Goal: Task Accomplishment & Management: Manage account settings

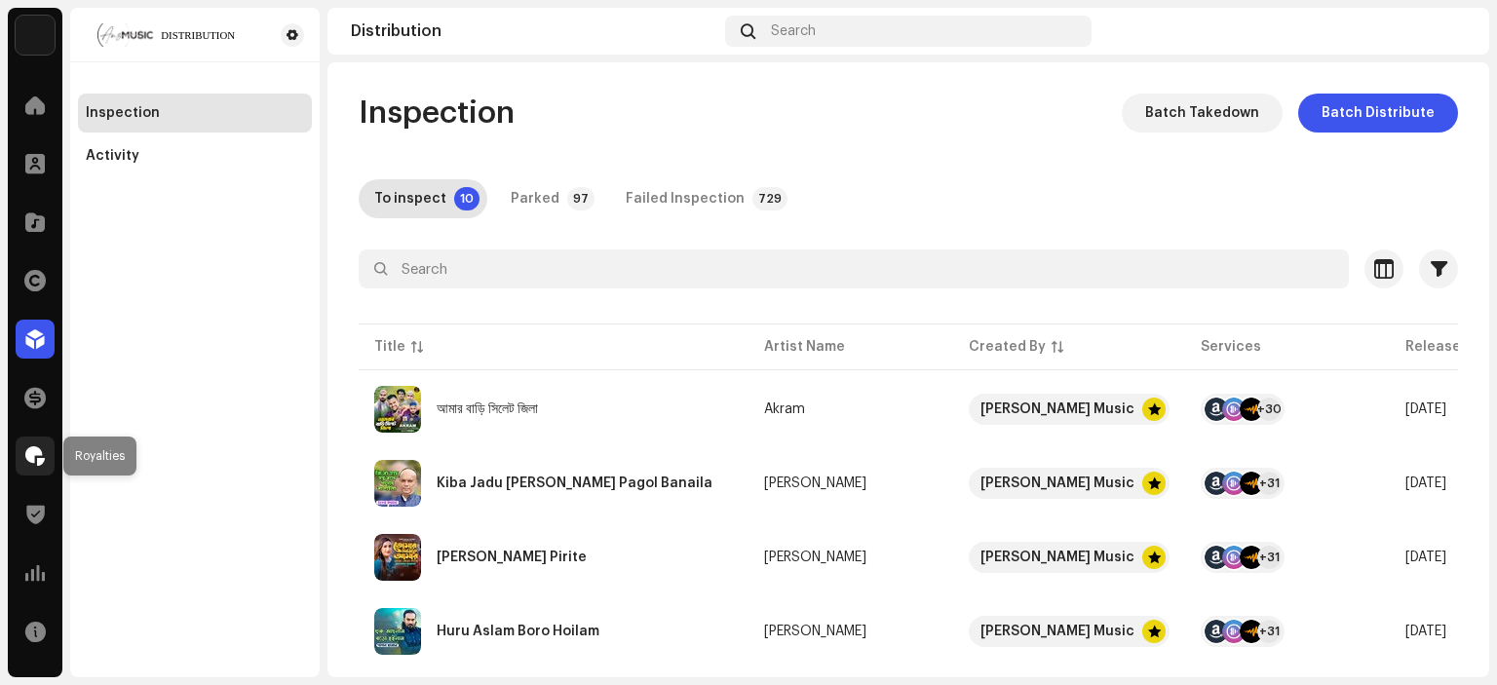
click at [38, 457] on span at bounding box center [34, 456] width 19 height 16
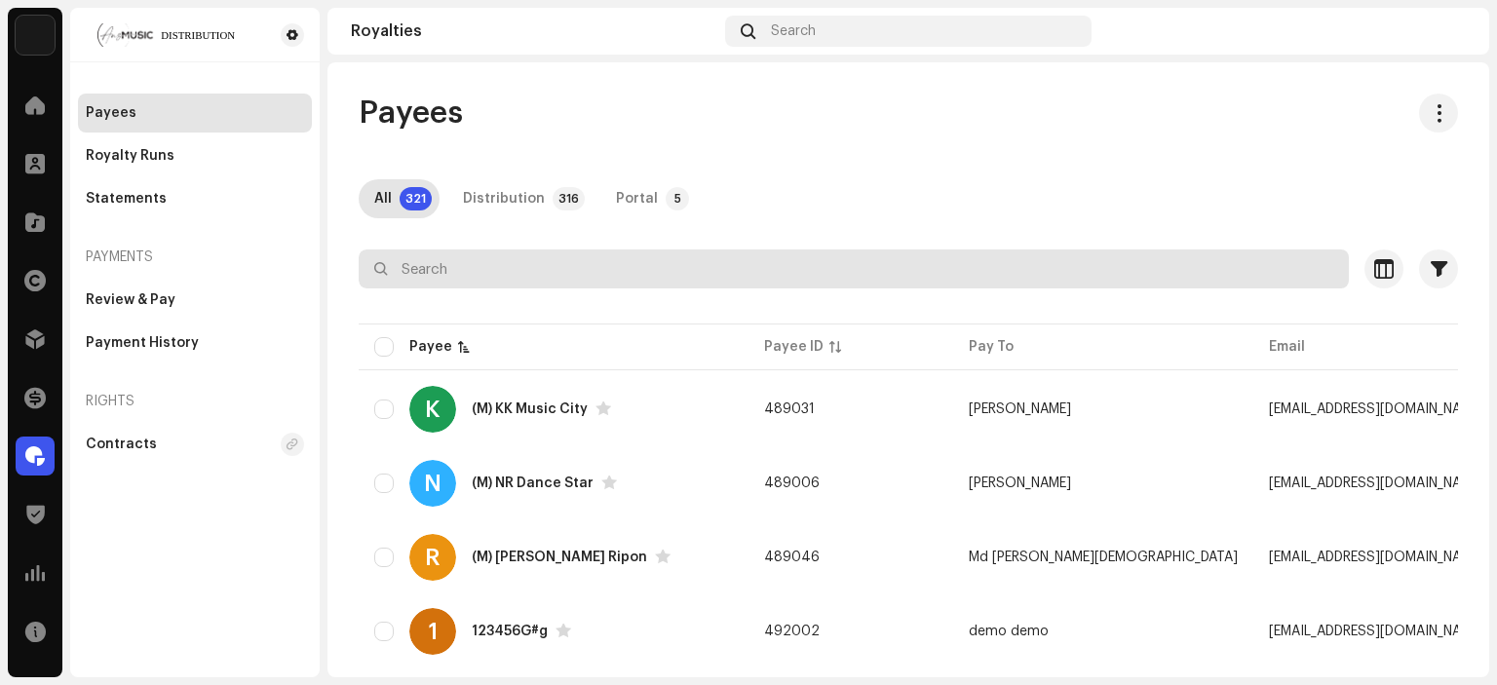
click at [569, 257] on input "text" at bounding box center [854, 268] width 990 height 39
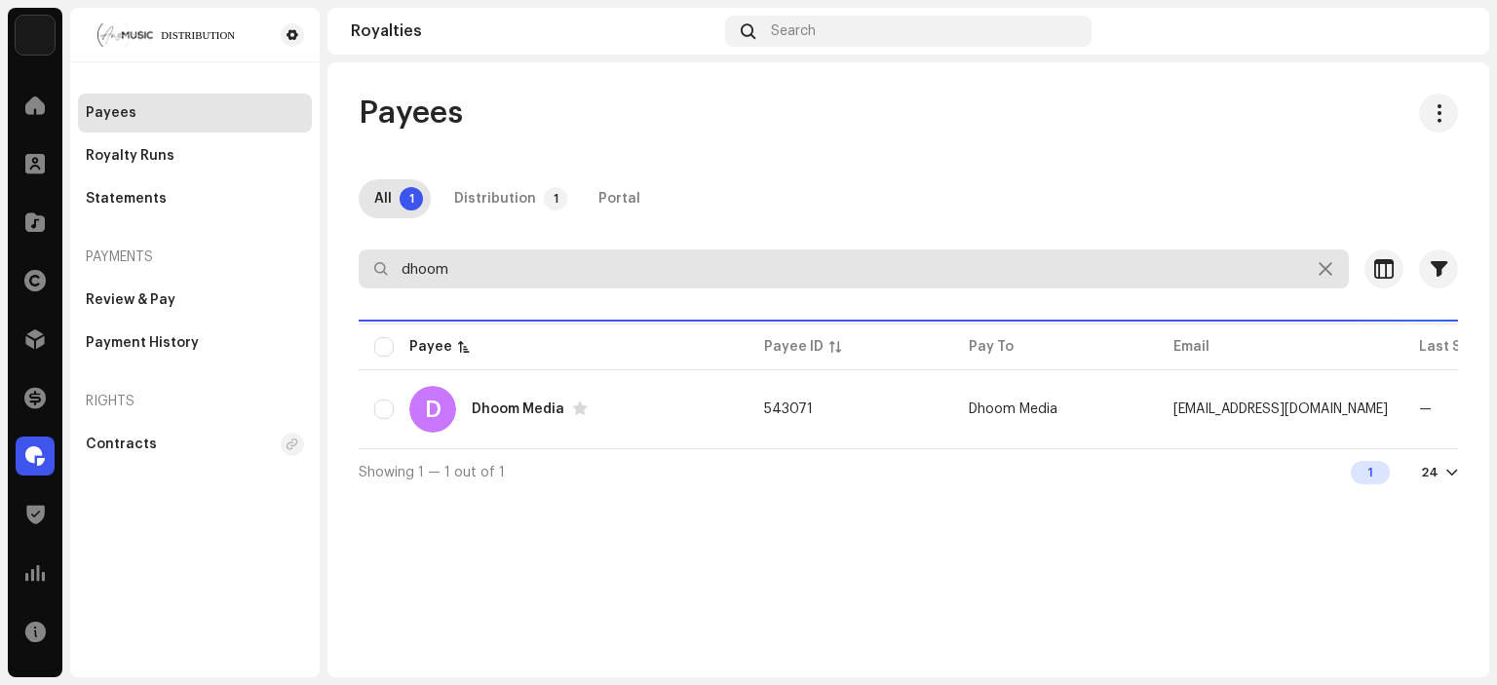
type input "dhoom"
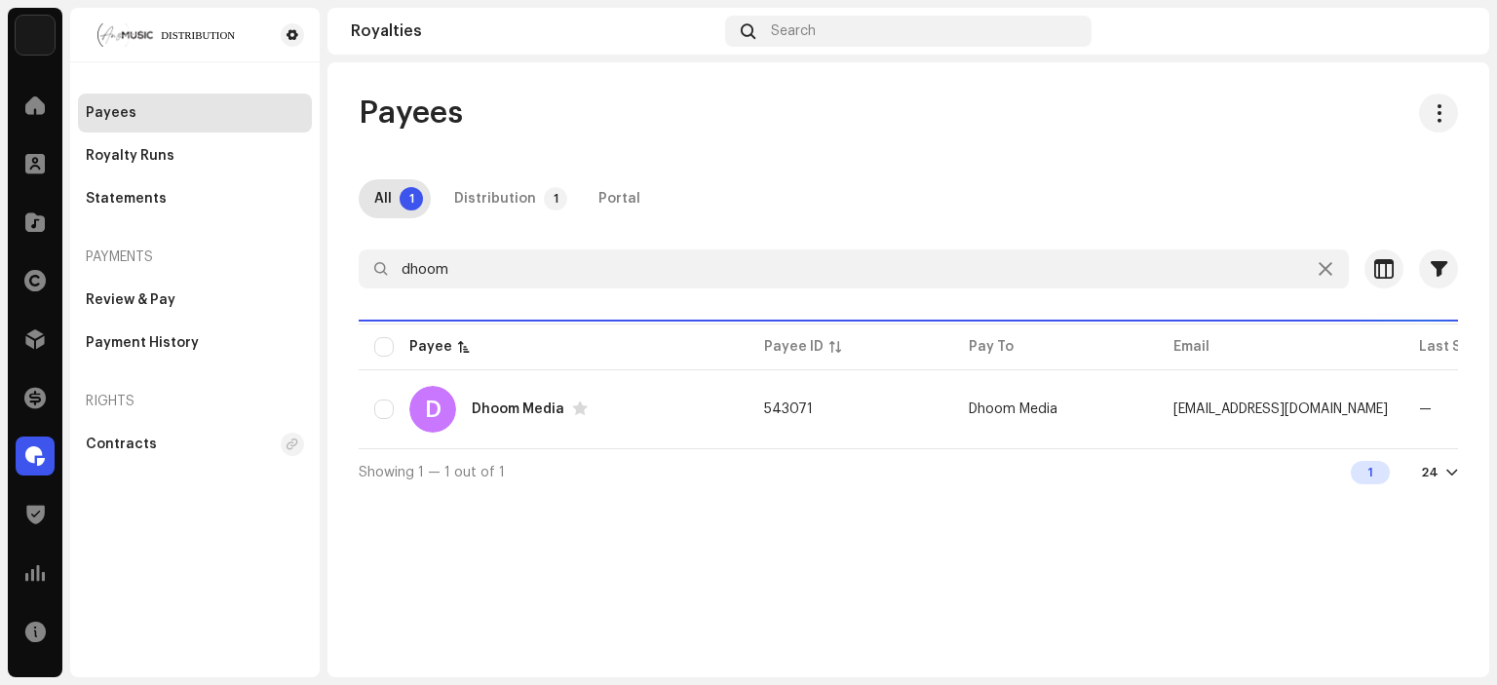
click at [808, 182] on div "All 1 Distribution 1 Portal" at bounding box center [908, 198] width 1099 height 39
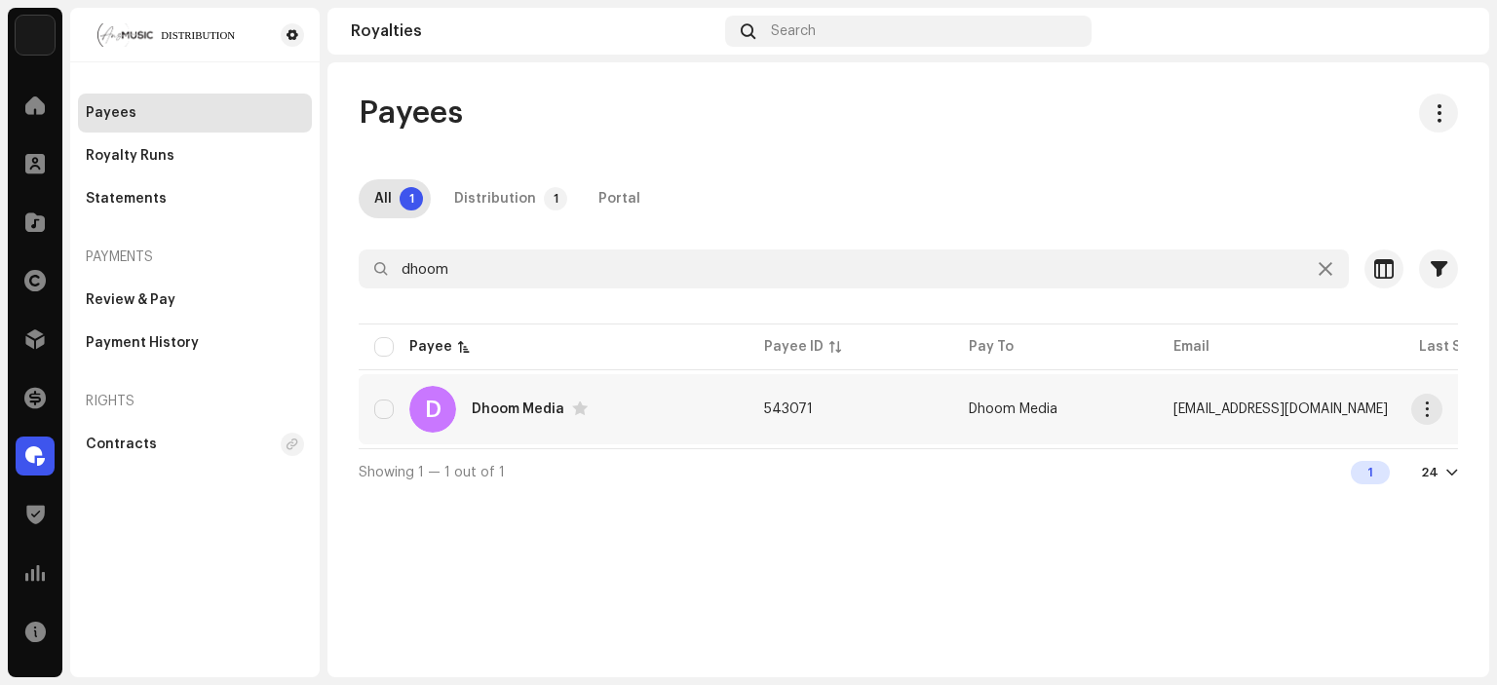
click at [525, 419] on div "D Dhoom Media" at bounding box center [553, 409] width 359 height 47
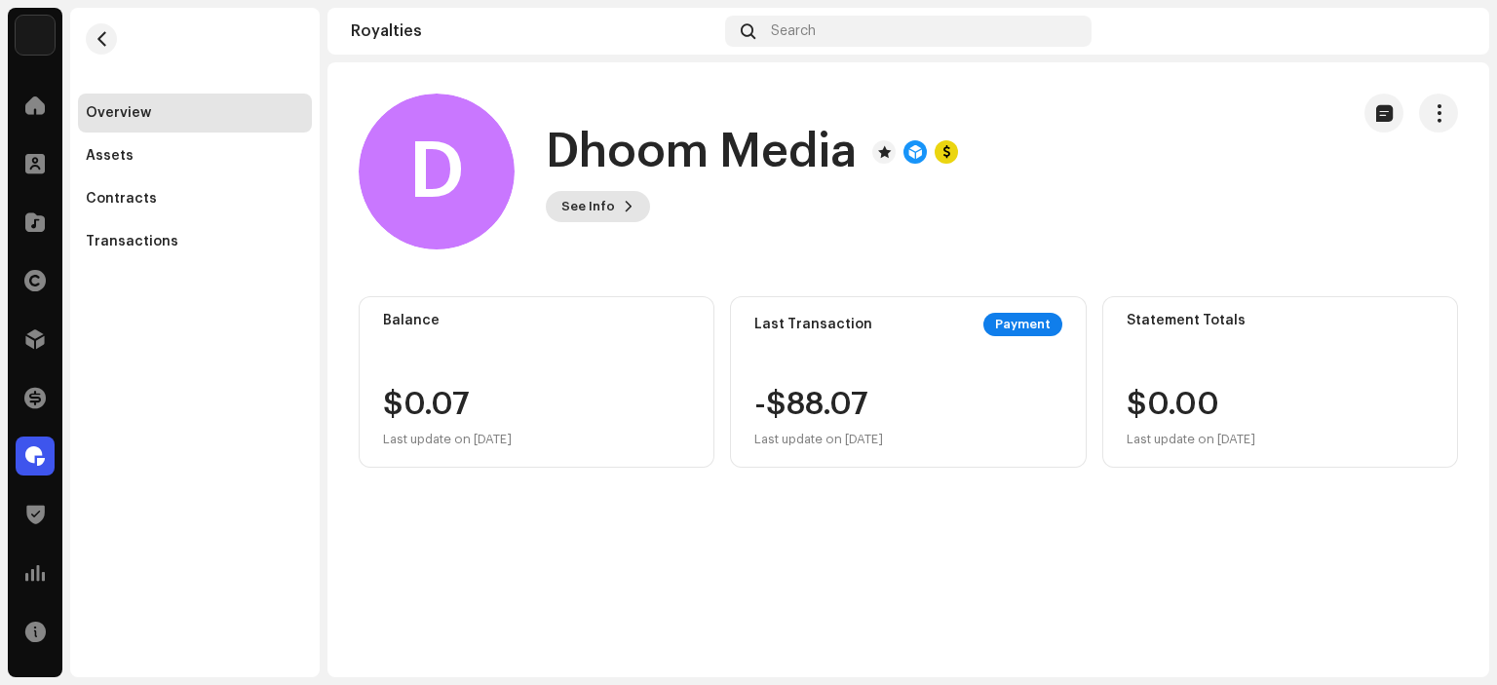
click at [630, 202] on button "See Info" at bounding box center [598, 206] width 104 height 31
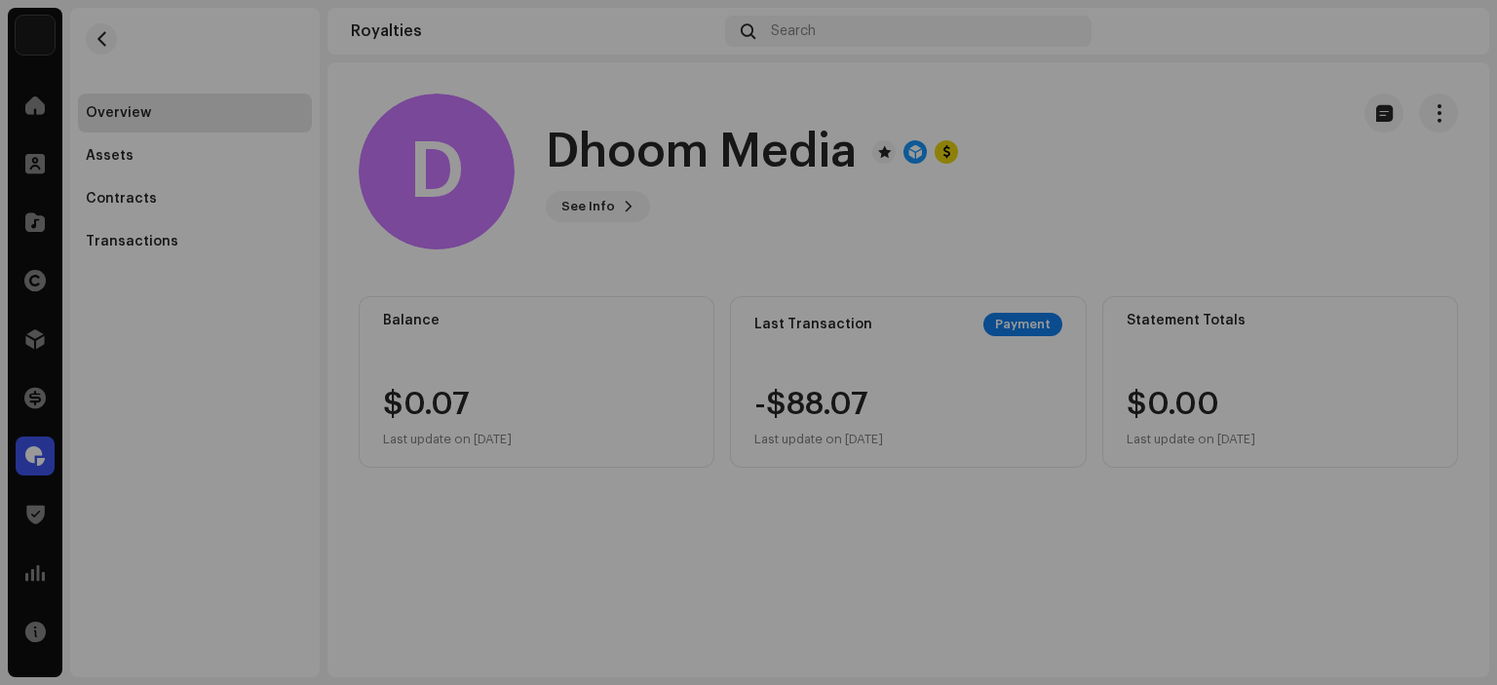
click at [1145, 137] on div "D Dhoom Media 543071 Type Distribution Payee Pay To Name Dhoom Media Payee Emai…" at bounding box center [748, 342] width 1497 height 685
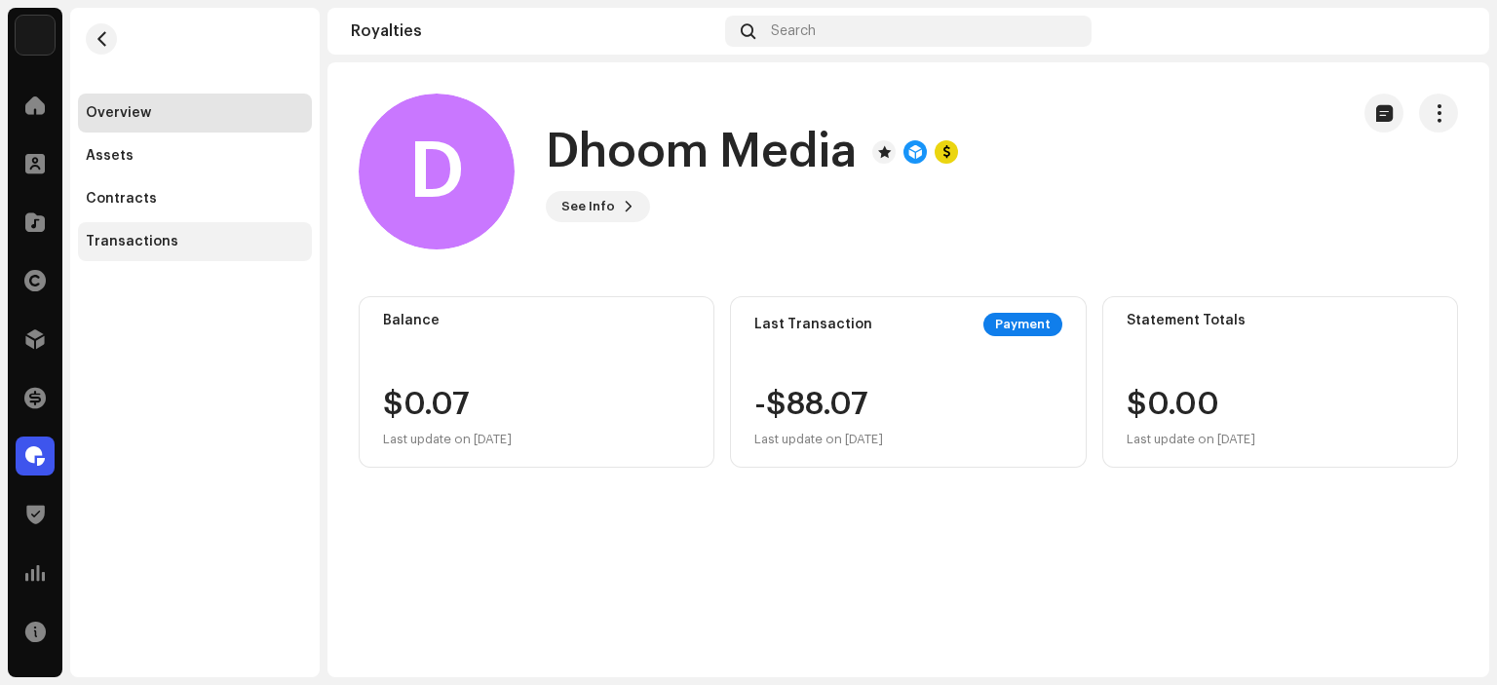
click at [105, 226] on div "Transactions" at bounding box center [195, 241] width 234 height 39
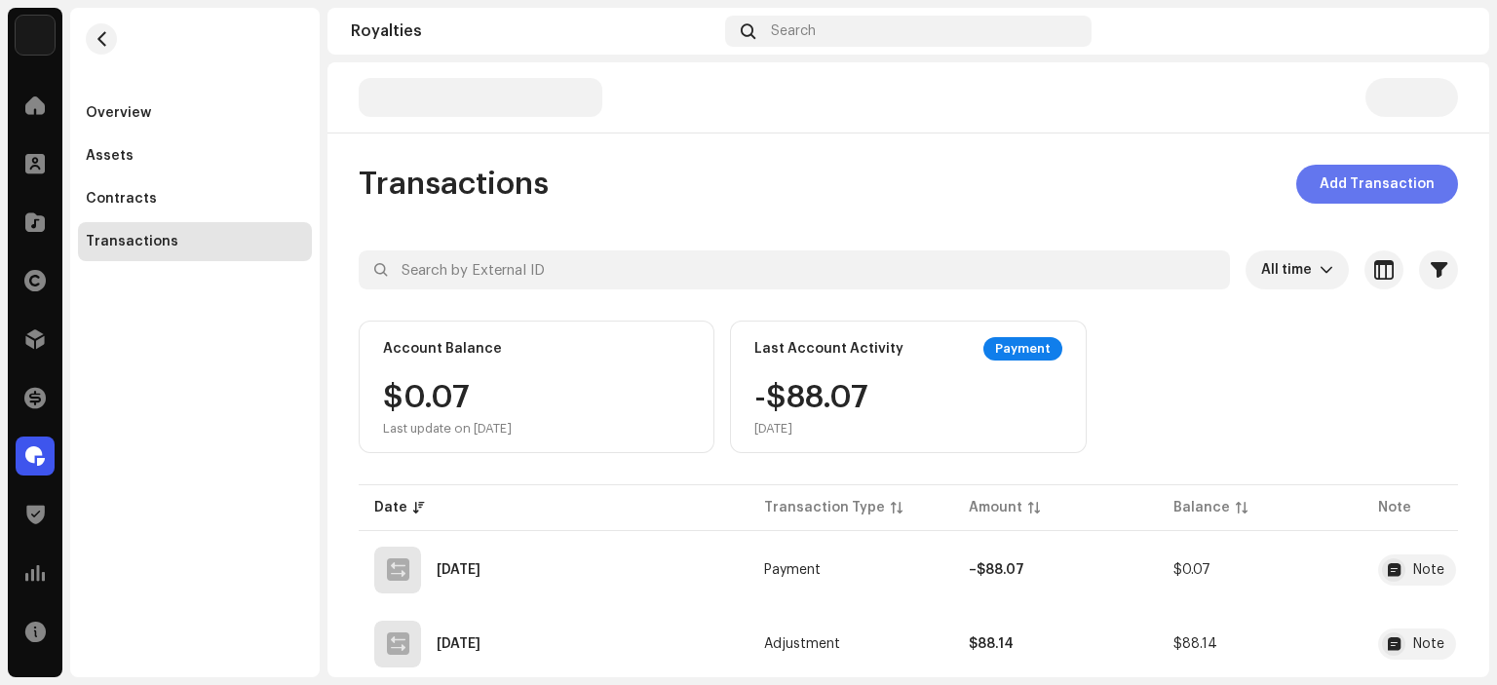
click at [1385, 190] on span "Add Transaction" at bounding box center [1377, 184] width 115 height 39
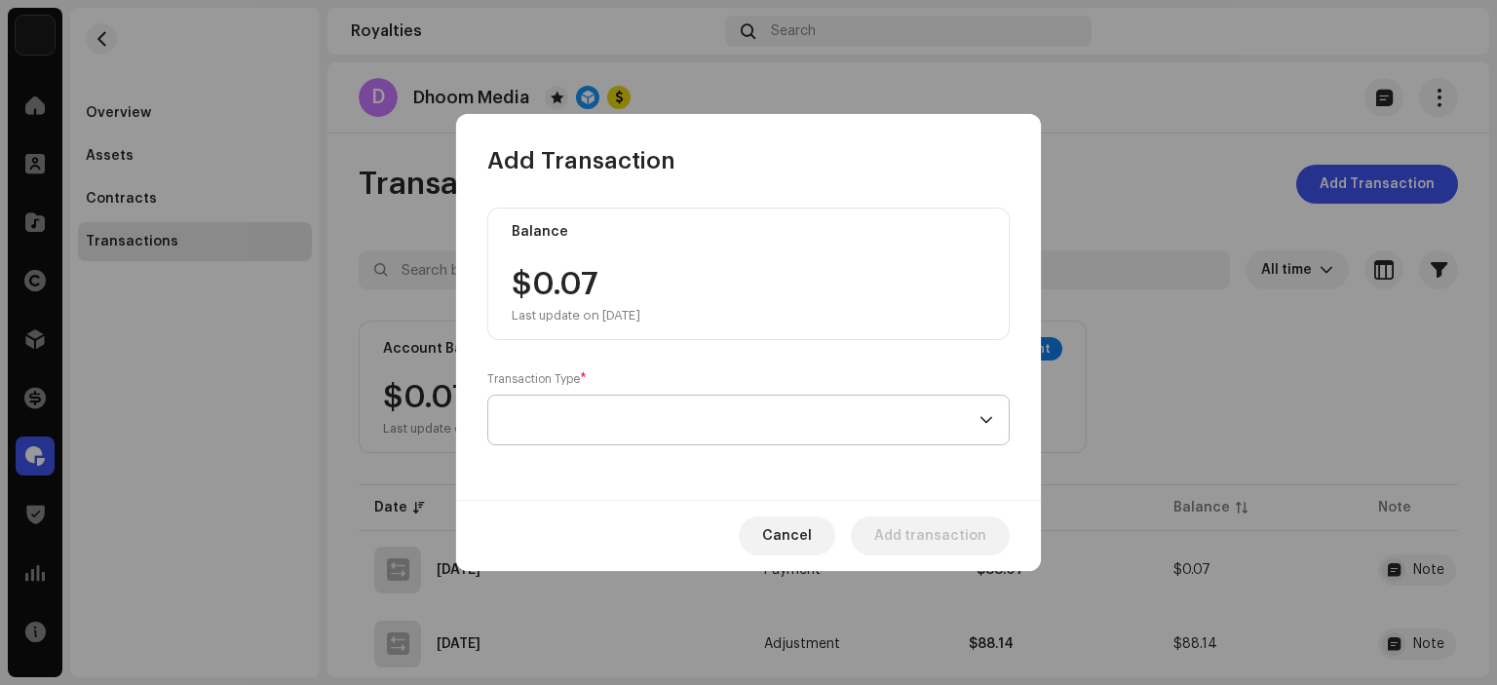
click at [539, 403] on span at bounding box center [742, 420] width 476 height 49
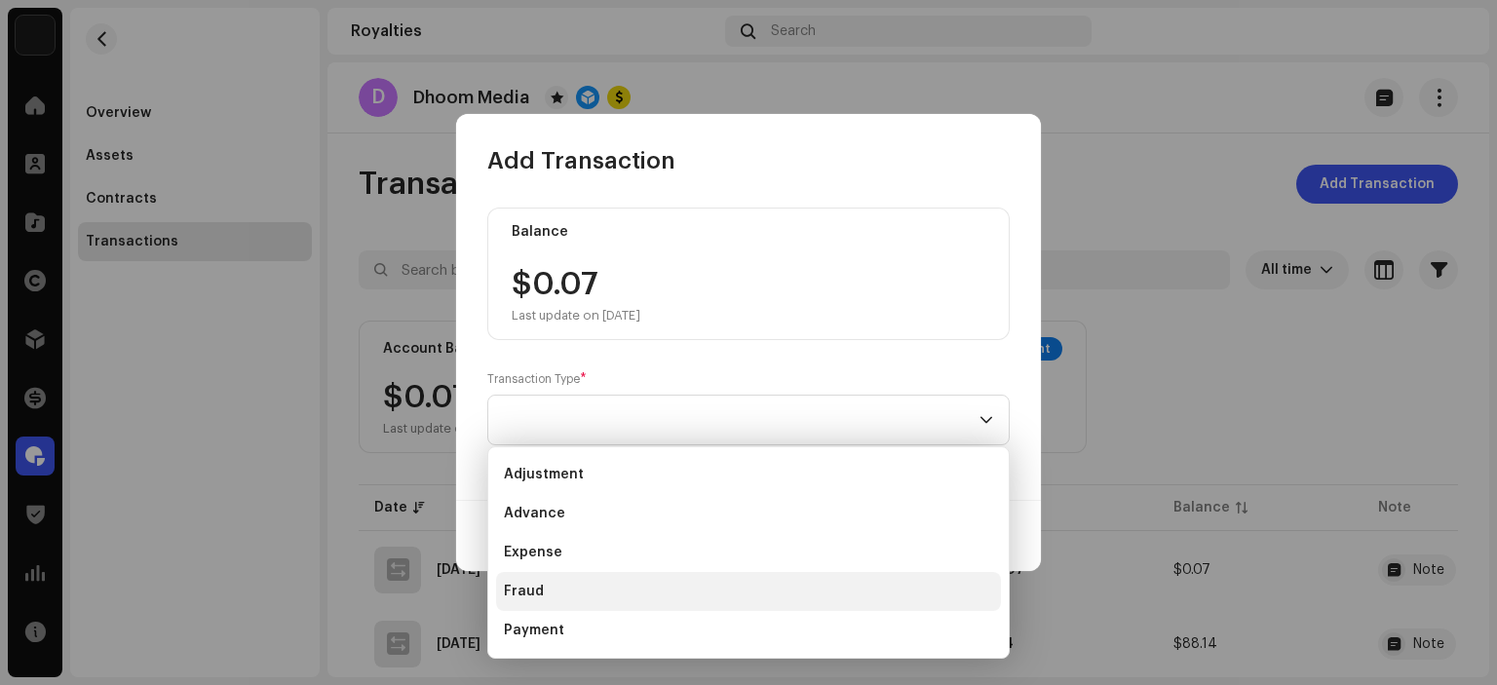
click at [542, 584] on li "Fraud" at bounding box center [748, 591] width 505 height 39
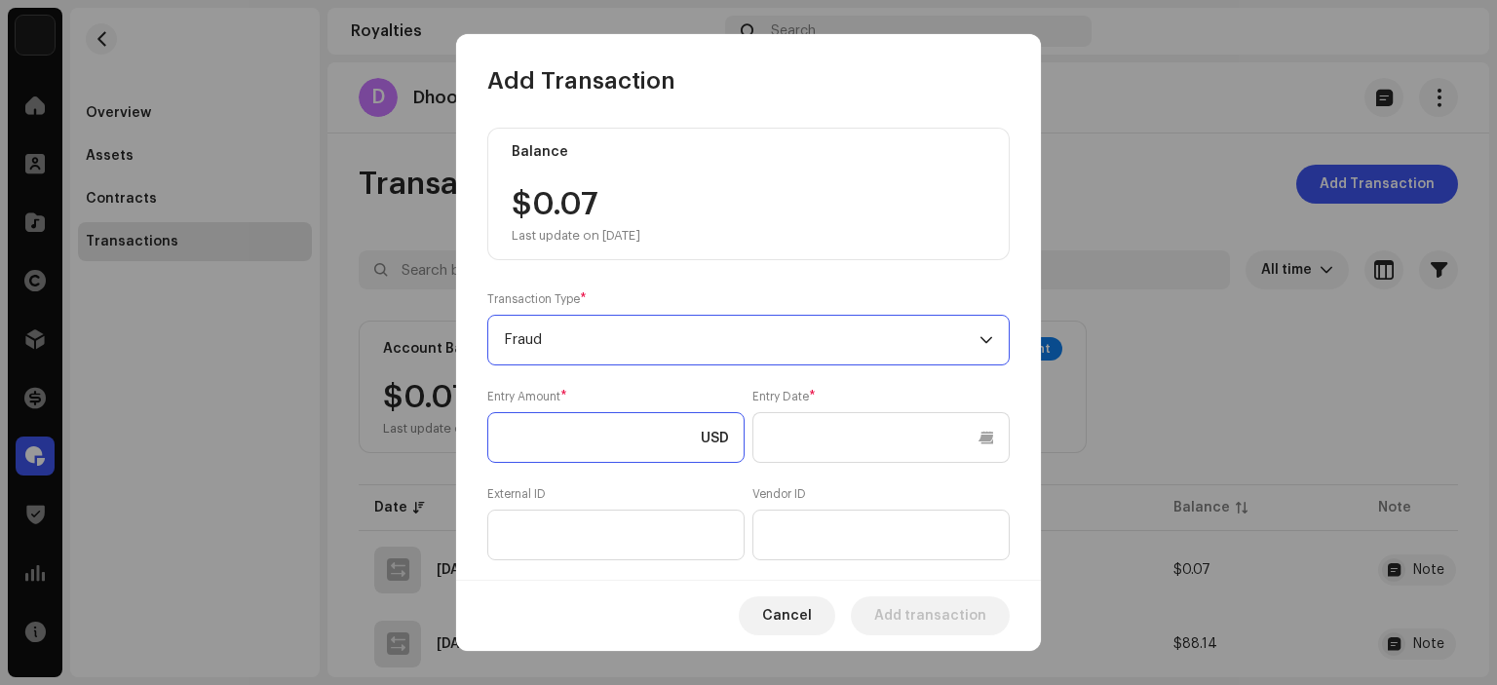
click at [526, 425] on input at bounding box center [615, 437] width 257 height 51
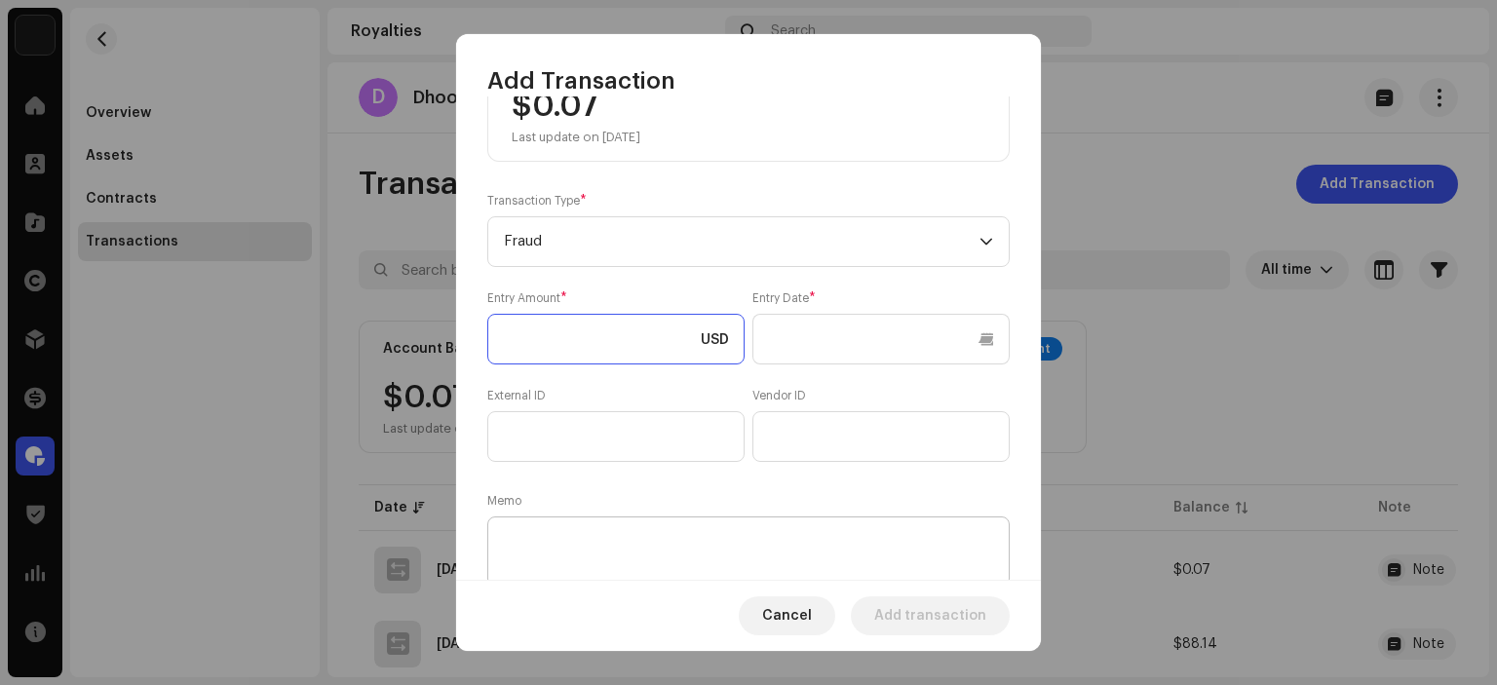
scroll to position [167, 0]
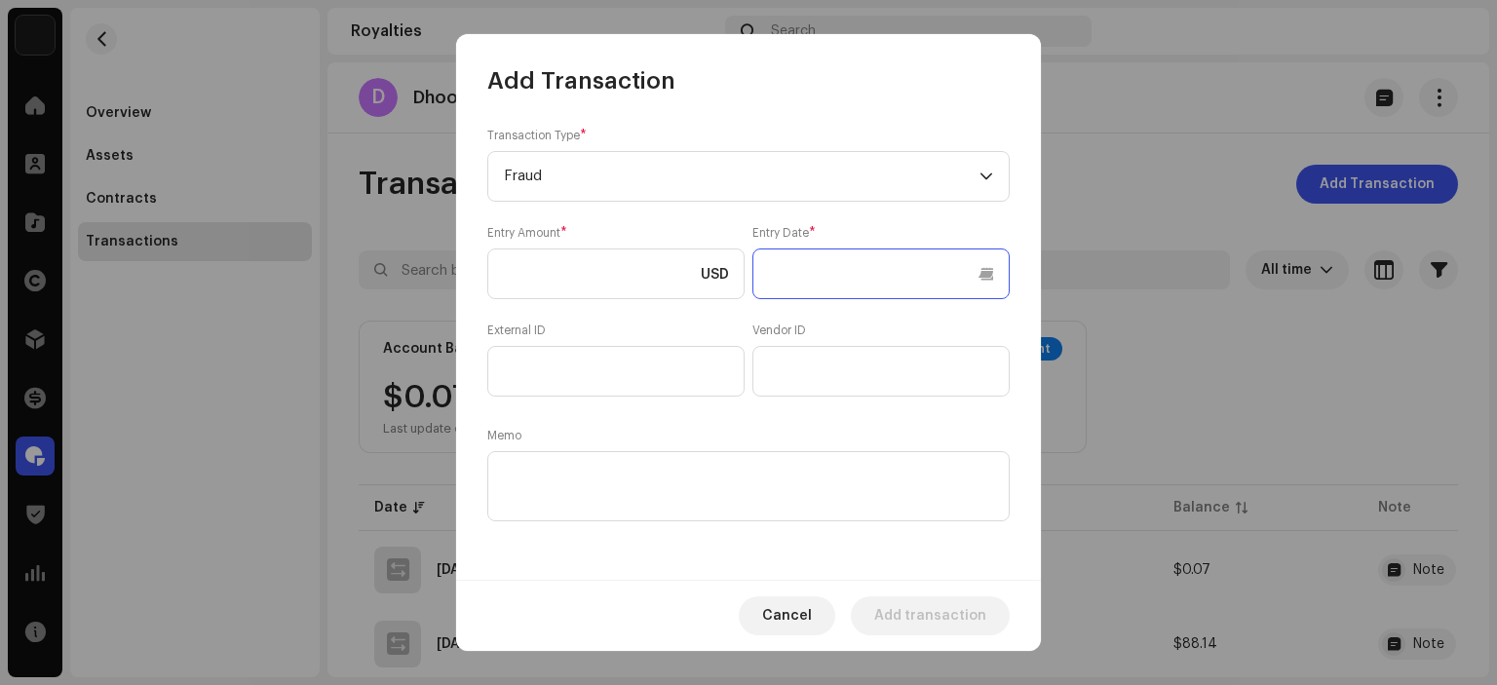
click at [826, 276] on body "ANS Music Home Clients Catalog Rights Distribution Finance Royalties Trust & Sa…" at bounding box center [748, 342] width 1497 height 685
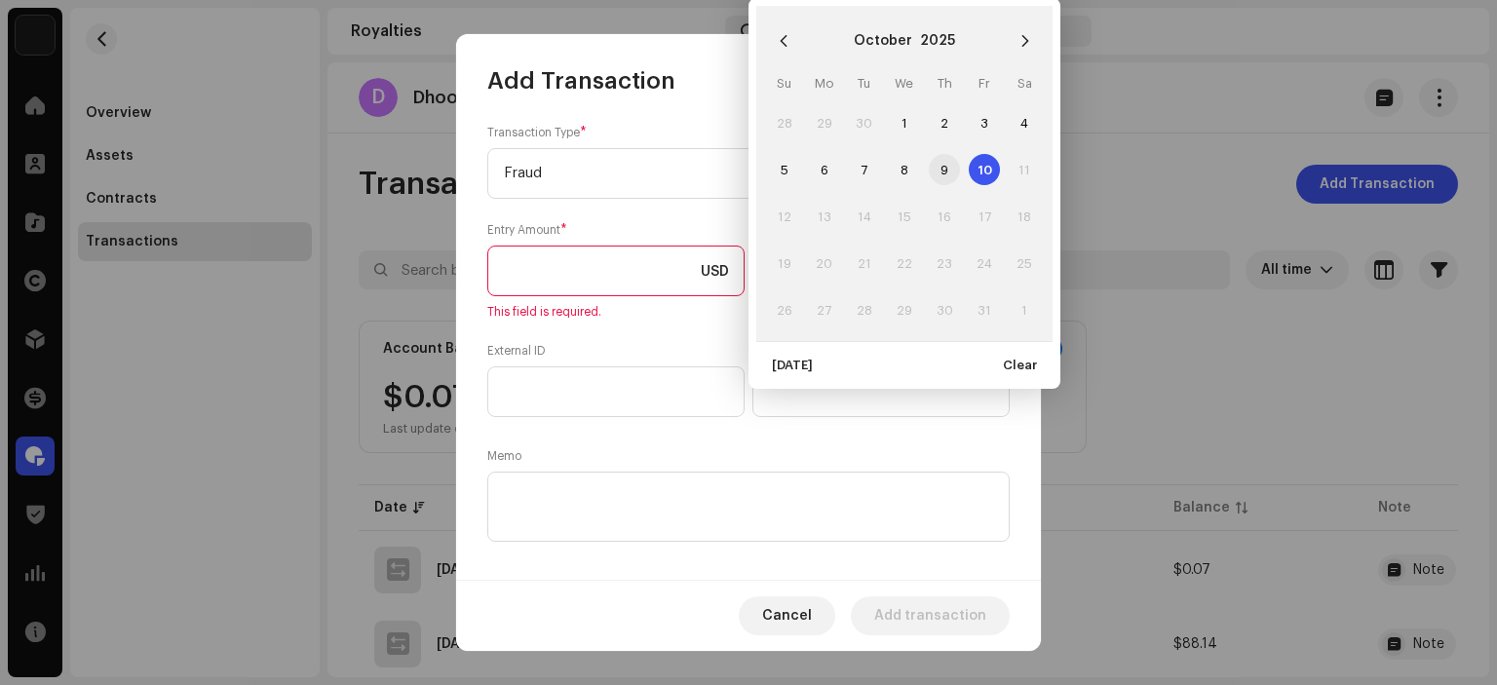
click at [947, 174] on span "9" at bounding box center [944, 169] width 31 height 31
type input "[DATE]"
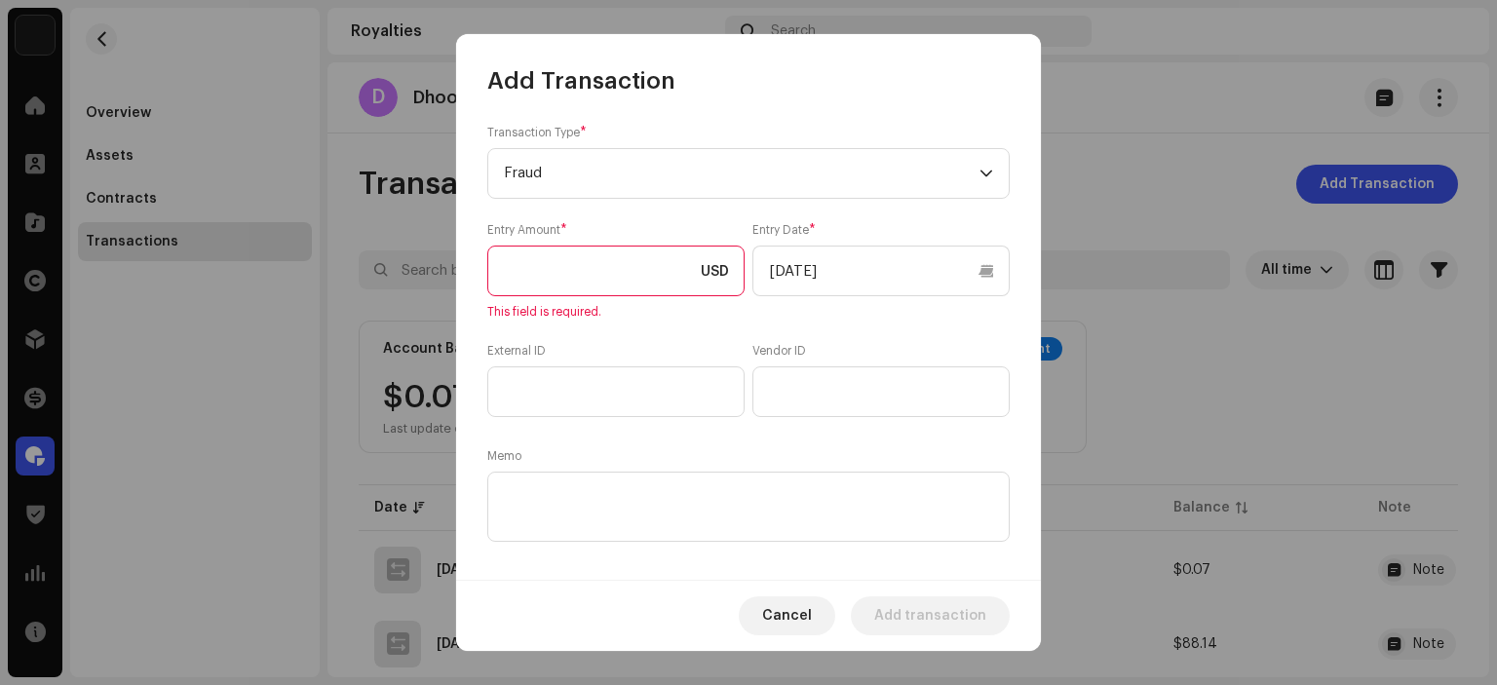
click at [524, 288] on input at bounding box center [615, 271] width 257 height 51
type input "30.00"
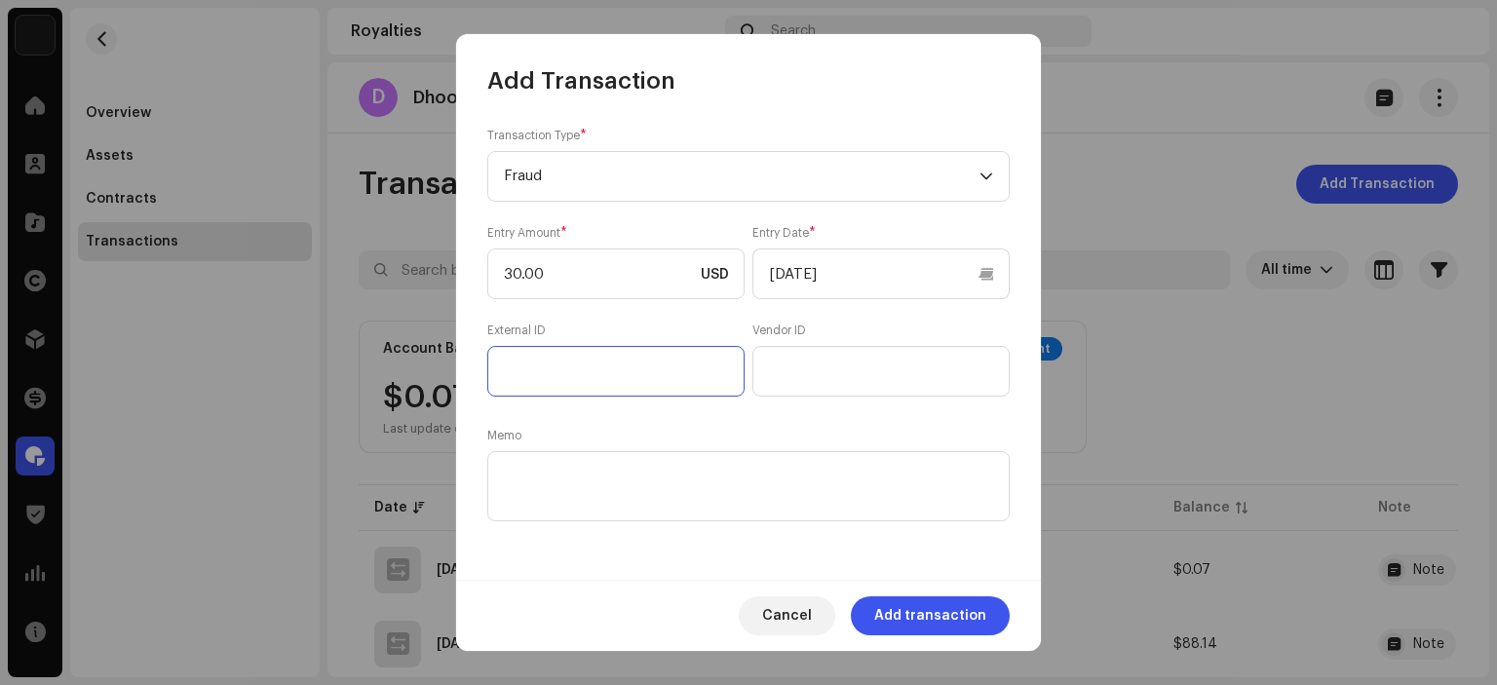
click at [538, 374] on input "text" at bounding box center [615, 371] width 257 height 51
click at [537, 451] on textarea at bounding box center [748, 486] width 522 height 70
paste textarea "We have deducted $30 for your takedown request in the email for the following U…"
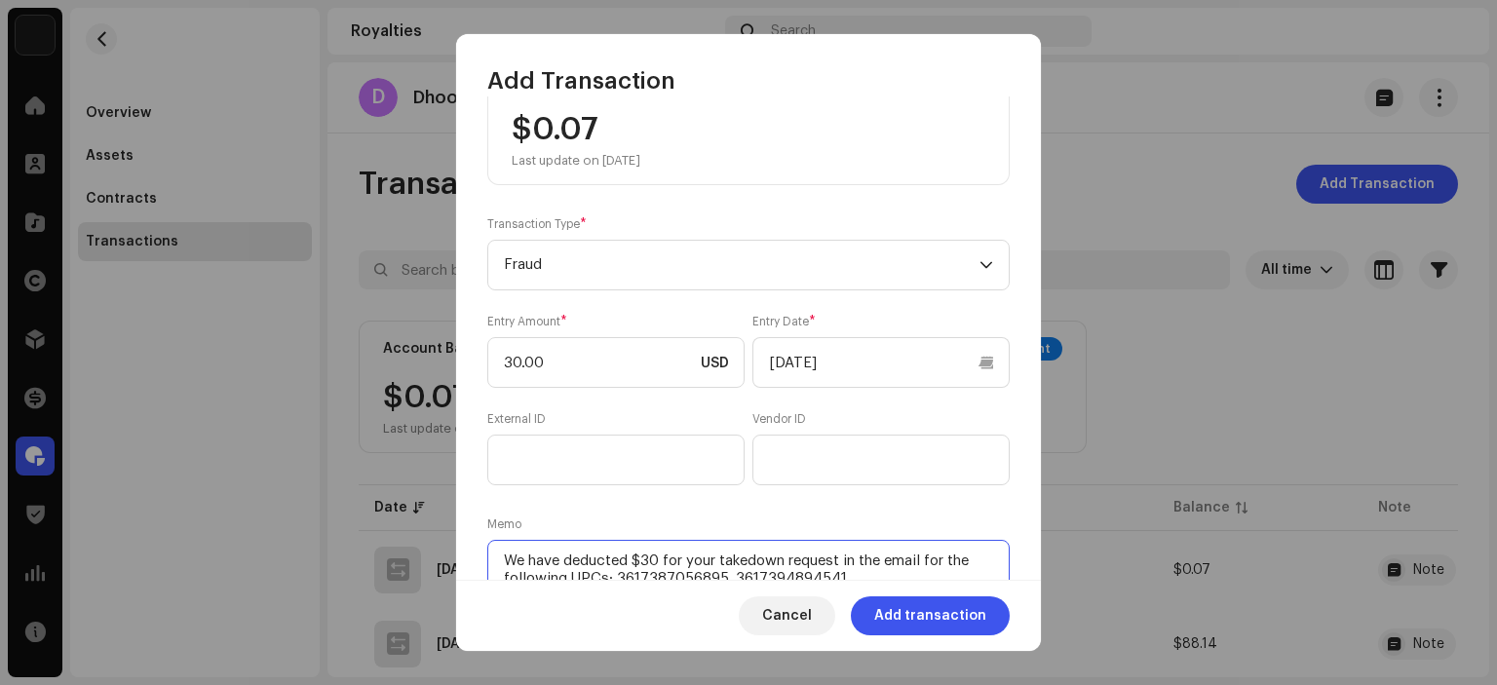
scroll to position [0, 0]
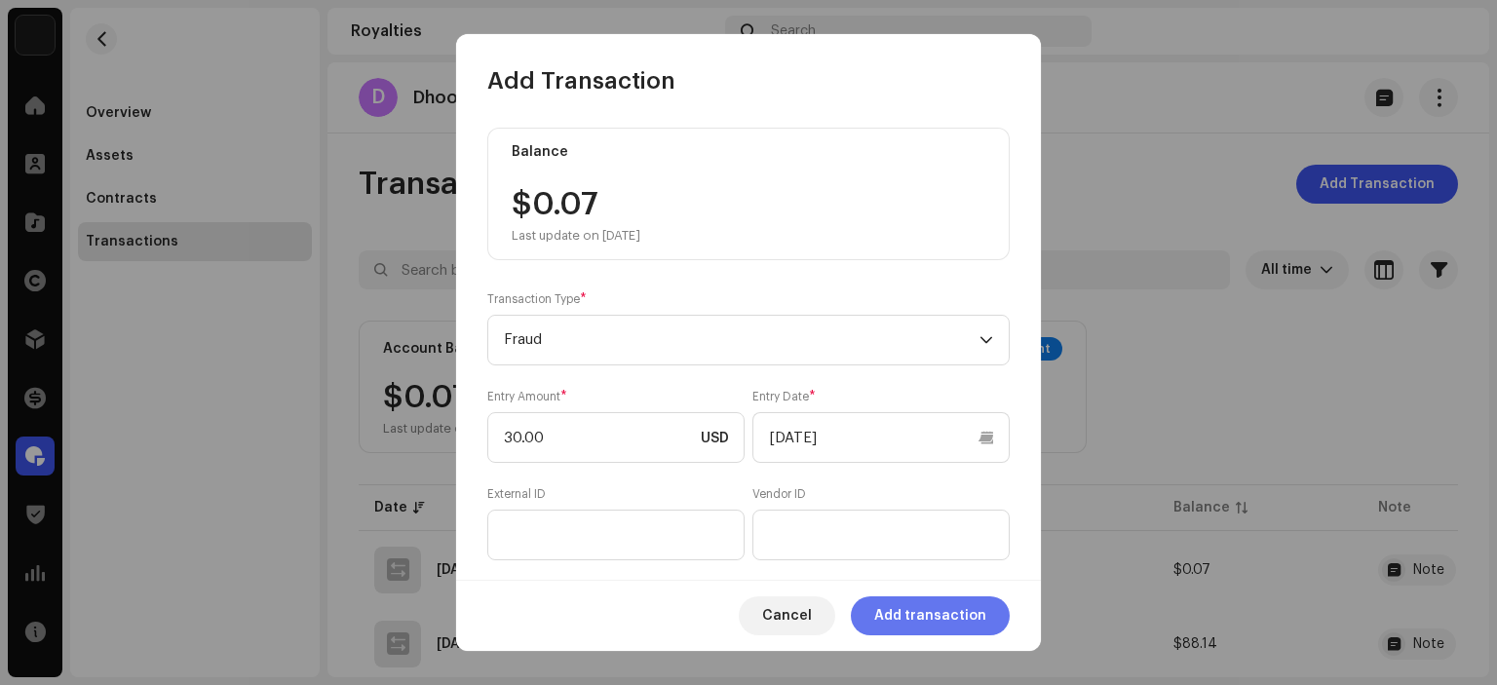
type textarea "We have deducted $30 for your takedown request in the email for the following U…"
click at [906, 612] on span "Add transaction" at bounding box center [930, 615] width 112 height 39
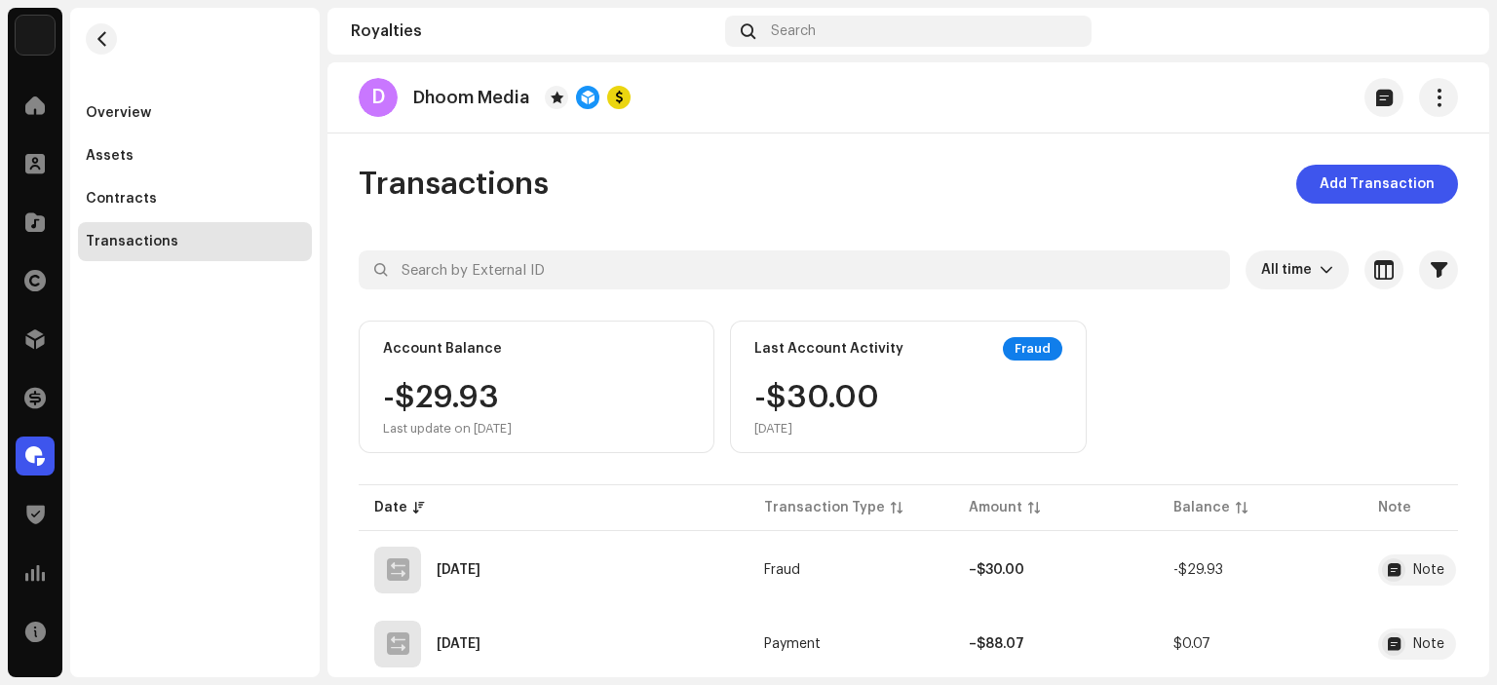
drag, startPoint x: 362, startPoint y: 182, endPoint x: 568, endPoint y: 186, distance: 206.7
click at [568, 186] on div "Transactions Add Transaction" at bounding box center [908, 184] width 1099 height 39
click at [29, 327] on div at bounding box center [35, 339] width 39 height 39
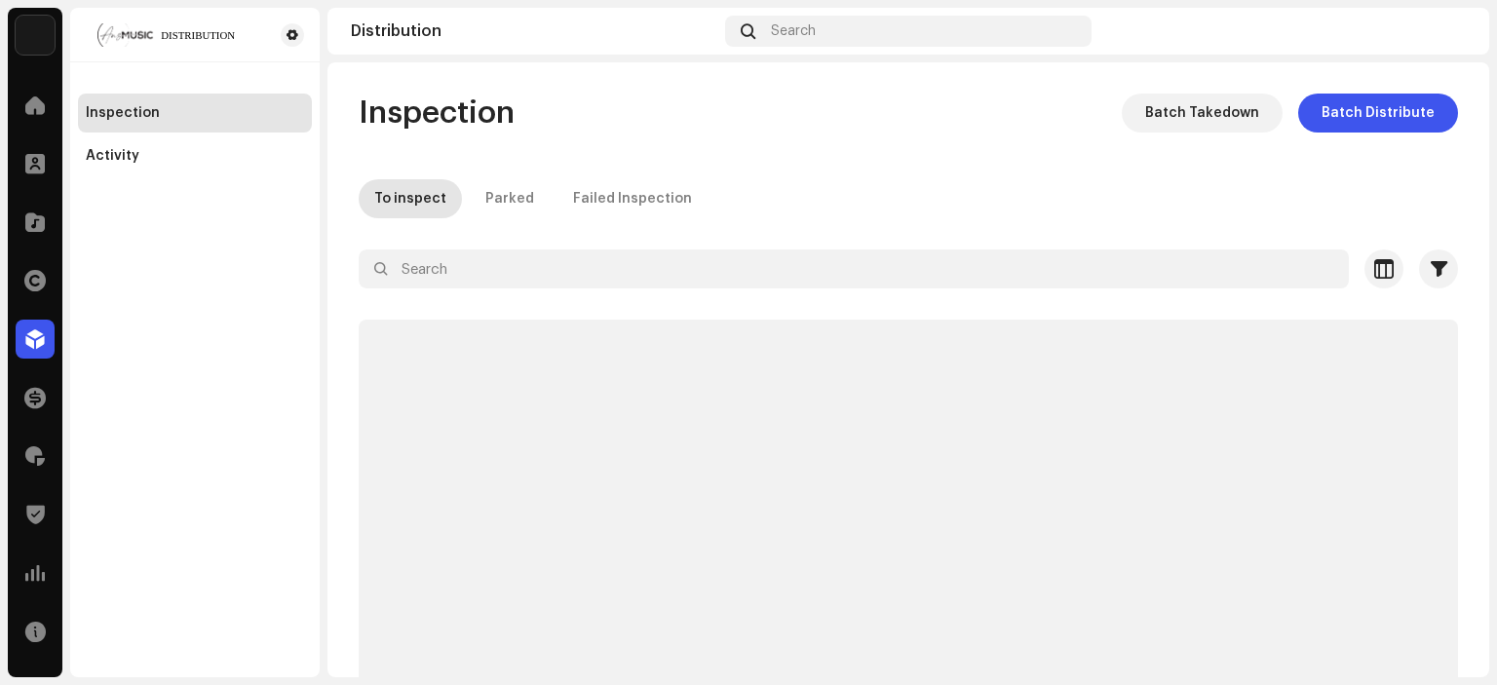
click at [188, 76] on div "Inspection Activity" at bounding box center [195, 122] width 234 height 105
click at [756, 137] on div "Inspection Batch Takedown Batch Distribute To inspect Parked Failed Inspection …" at bounding box center [908, 411] width 1162 height 635
